Goal: Transaction & Acquisition: Obtain resource

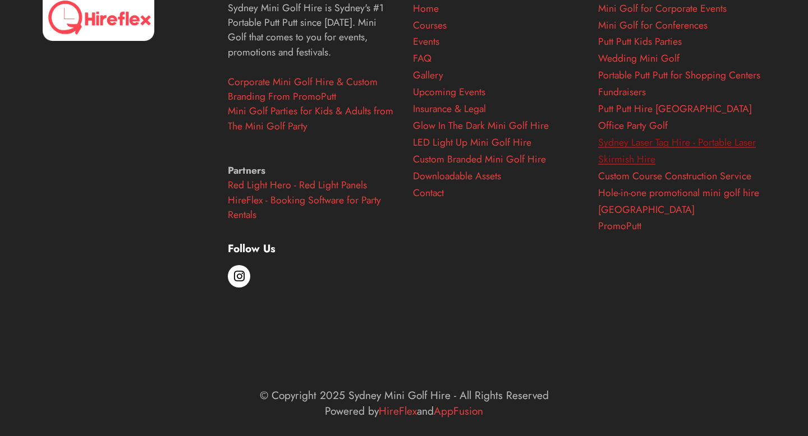
scroll to position [4595, 0]
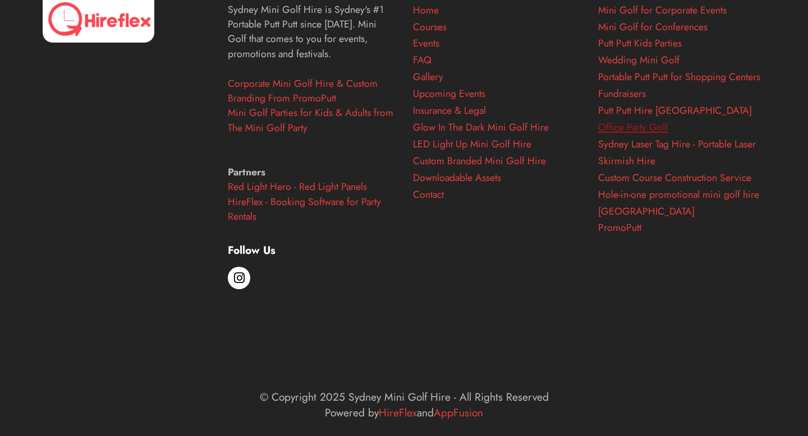
click at [640, 135] on link "Office Party Golf" at bounding box center [633, 127] width 70 height 15
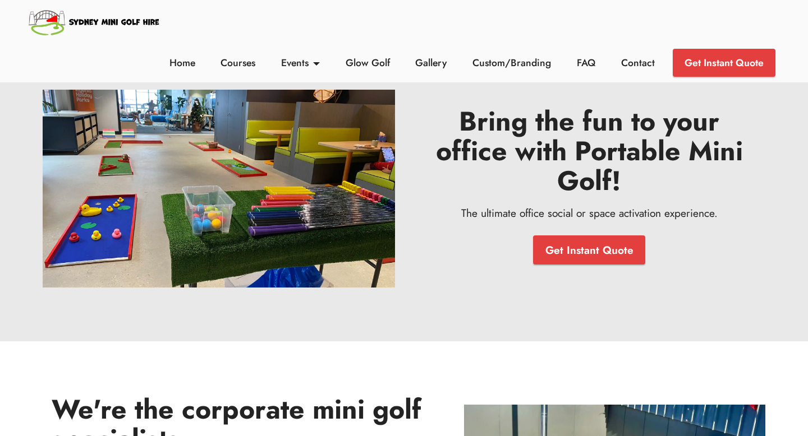
click at [102, 30] on img at bounding box center [94, 22] width 135 height 33
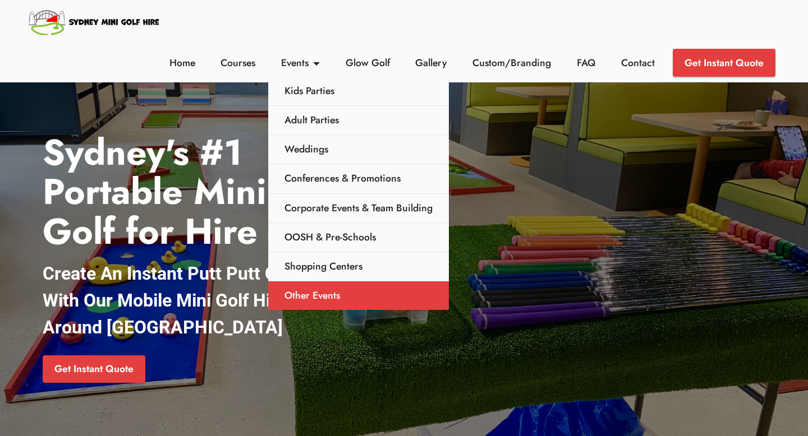
click at [342, 289] on link "Other Events" at bounding box center [358, 296] width 181 height 29
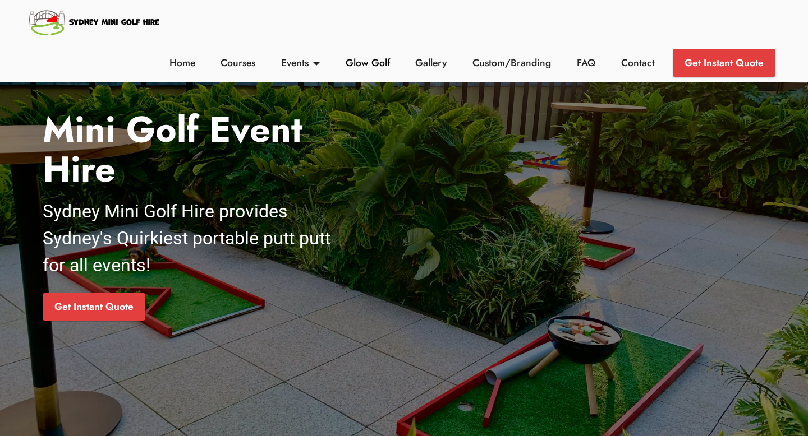
click at [372, 69] on link "Glow Golf" at bounding box center [367, 63] width 50 height 15
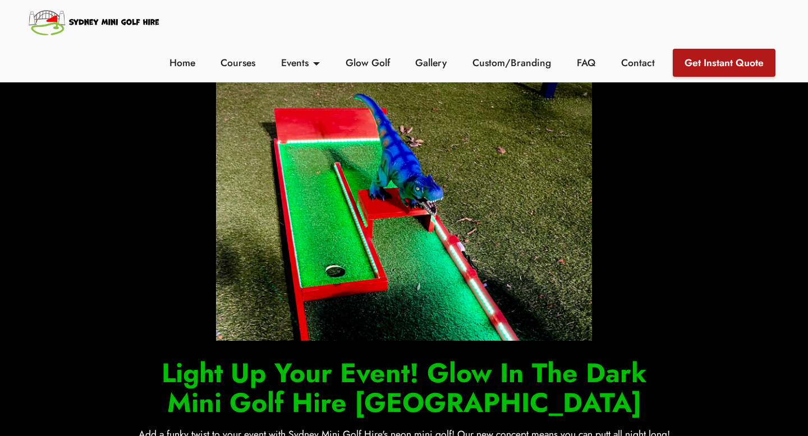
click at [747, 76] on link "Get Instant Quote" at bounding box center [724, 63] width 103 height 28
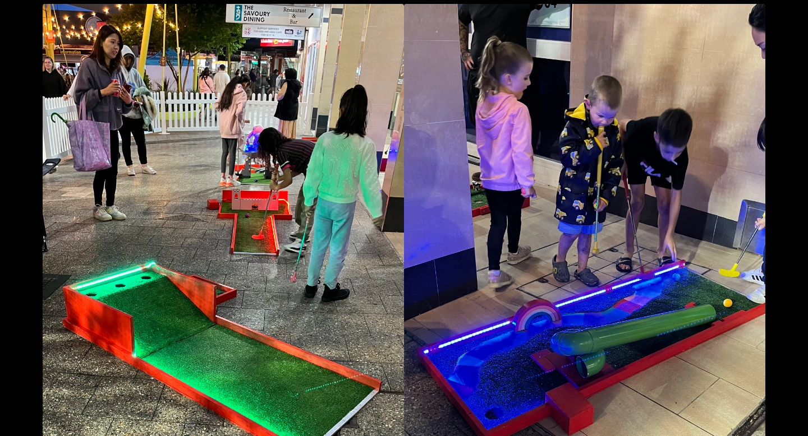
scroll to position [752, 0]
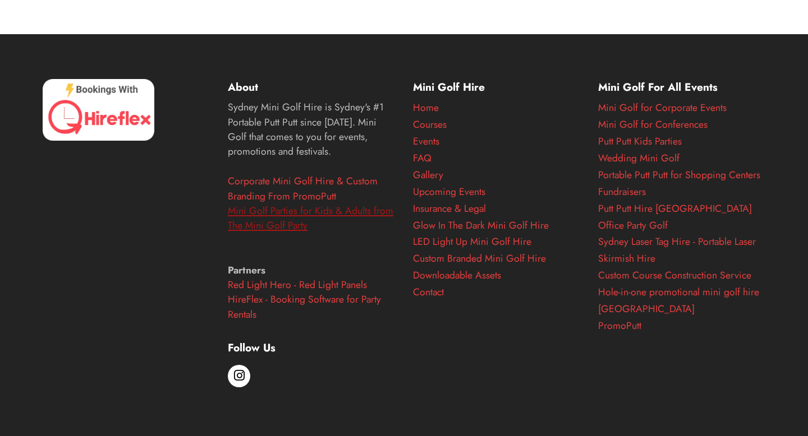
scroll to position [1998, 0]
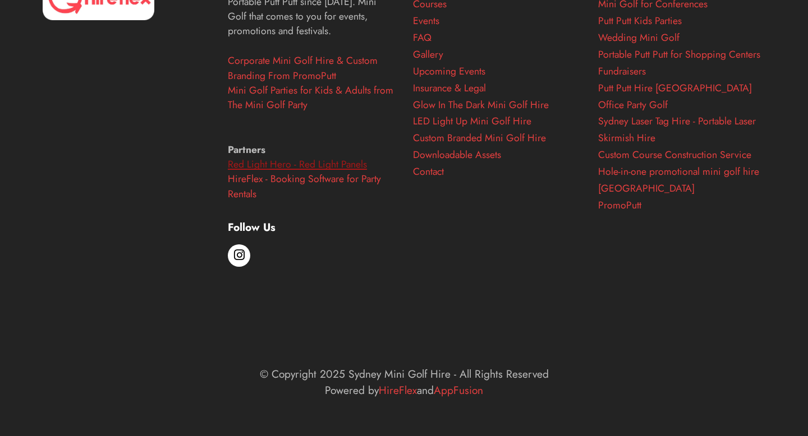
click at [295, 170] on link "Red Light Hero - Red Light Panels" at bounding box center [297, 164] width 139 height 15
